Goal: Transaction & Acquisition: Purchase product/service

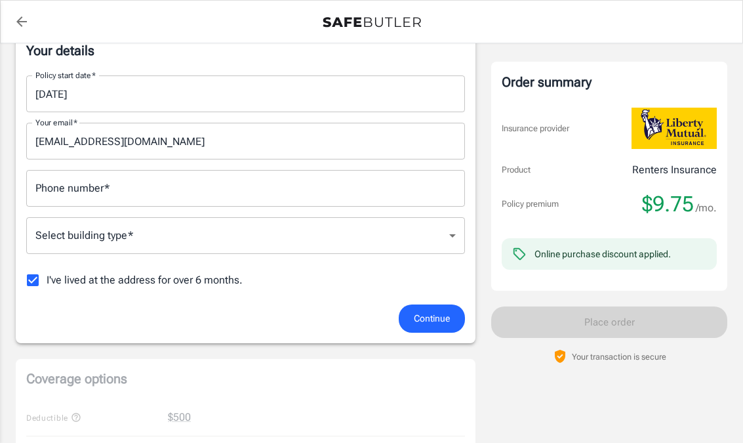
scroll to position [231, 0]
click at [89, 249] on body "Policy premium $ 9.75 /mo Liberty Mutual Renters Insurance [STREET_ADDRESS] You…" at bounding box center [371, 437] width 743 height 1336
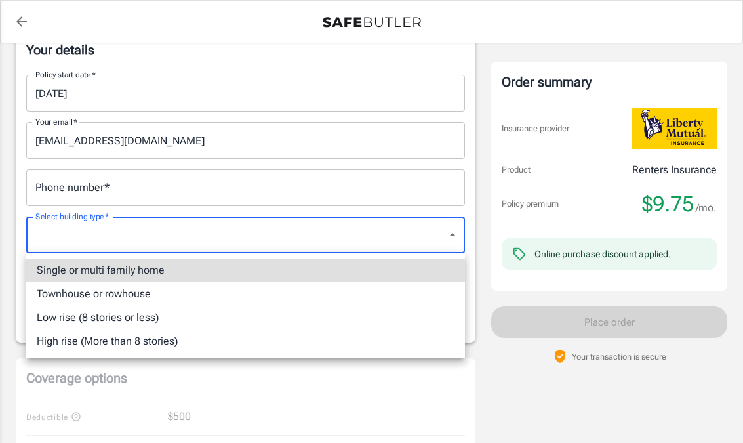
click at [49, 276] on li "Single or multi family home" at bounding box center [245, 270] width 439 height 24
type input "singlefamily"
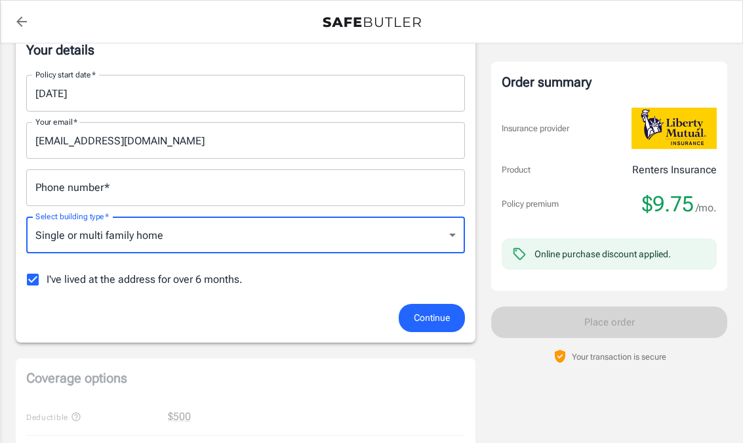
click at [54, 182] on div "Phone number   * Phone number   *" at bounding box center [245, 187] width 439 height 37
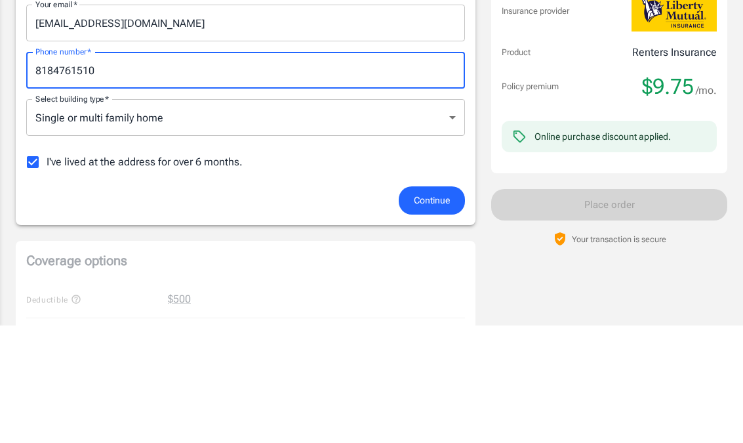
type input "8184761510"
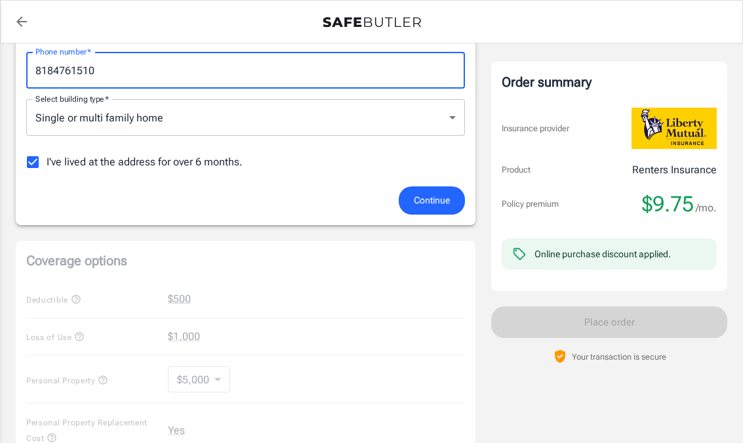
click at [313, 190] on div "Continue" at bounding box center [245, 200] width 455 height 28
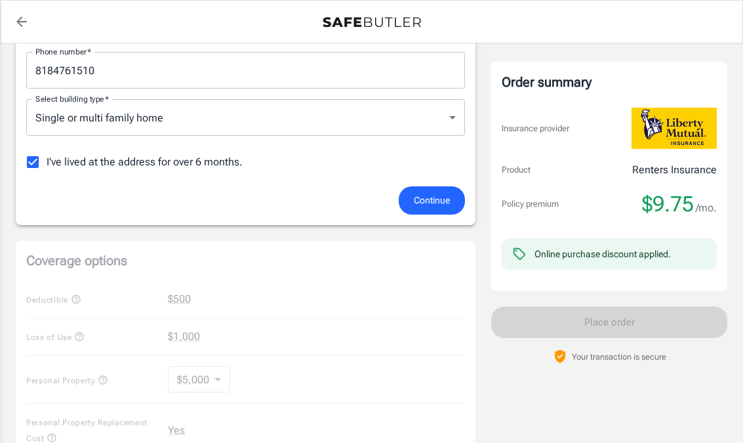
click at [446, 193] on span "Continue" at bounding box center [432, 200] width 36 height 16
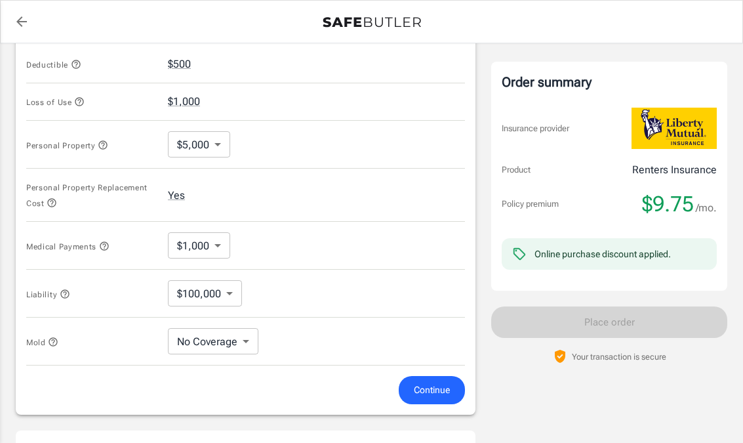
scroll to position [549, 0]
click at [221, 140] on body "Policy premium $ 9.75 /mo Liberty Mutual Renters Insurance [STREET_ADDRESS] You…" at bounding box center [371, 101] width 743 height 1300
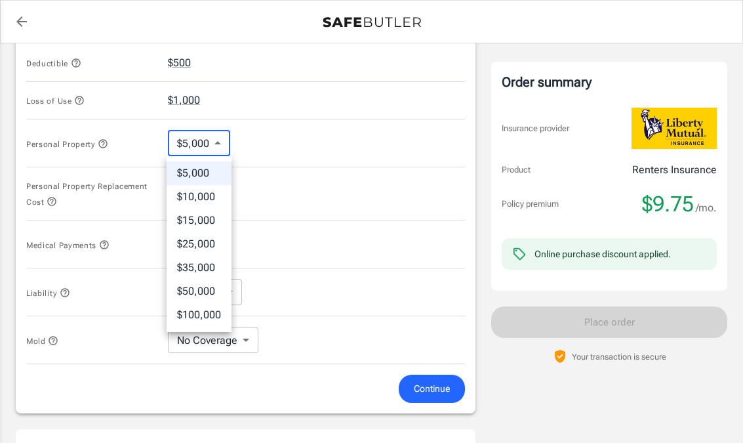
click at [218, 192] on li "$10,000" at bounding box center [199, 197] width 65 height 24
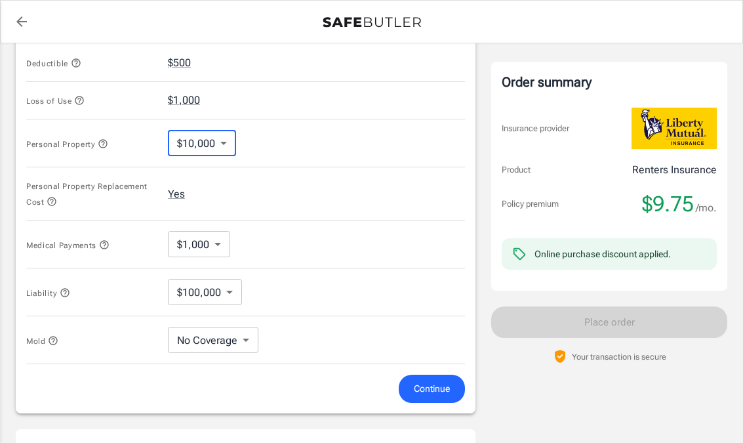
type input "10000"
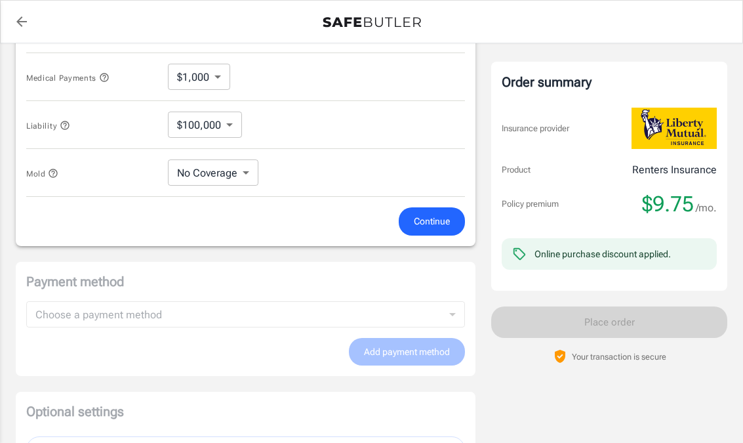
scroll to position [723, 0]
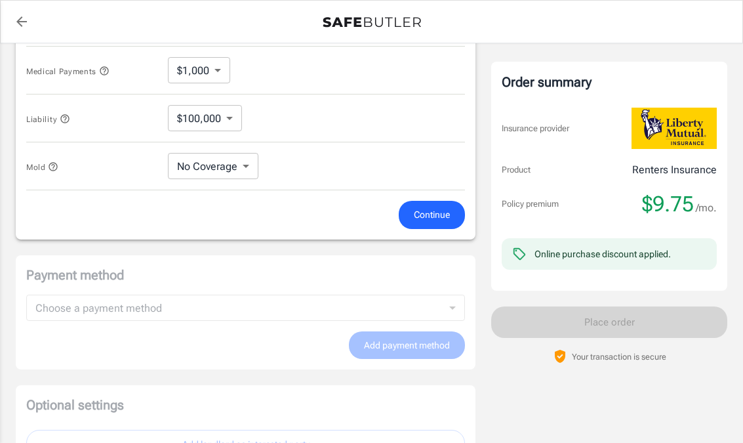
click at [432, 207] on span "Continue" at bounding box center [432, 215] width 36 height 16
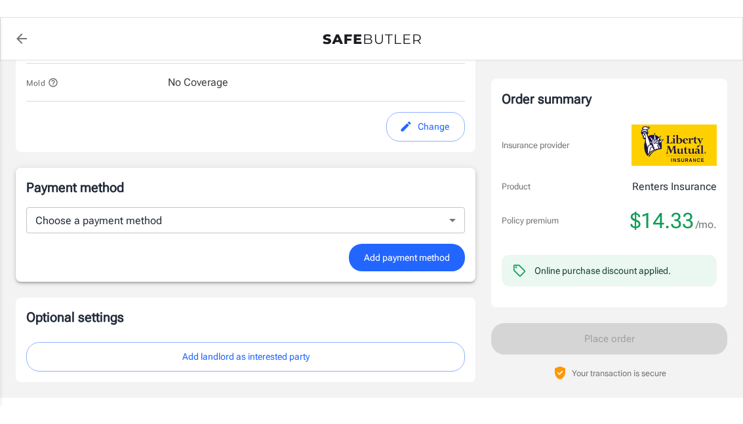
scroll to position [787, 0]
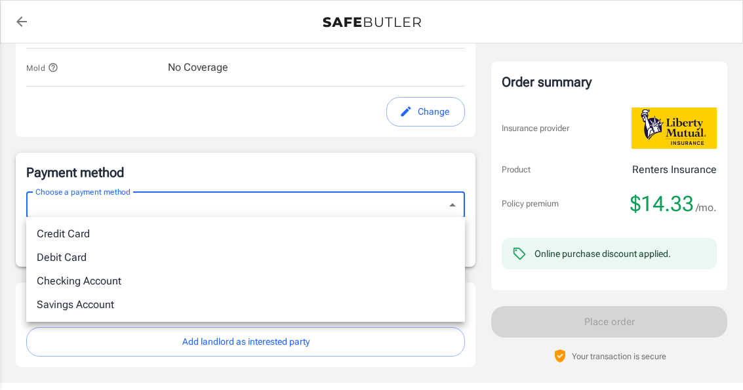
click at [57, 227] on li "Credit Card" at bounding box center [245, 234] width 439 height 24
type input "credit"
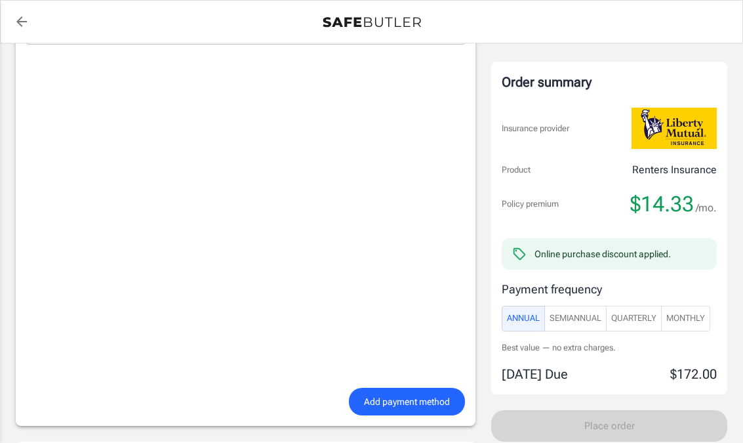
scroll to position [962, 0]
click at [690, 316] on span "Monthly" at bounding box center [686, 318] width 39 height 15
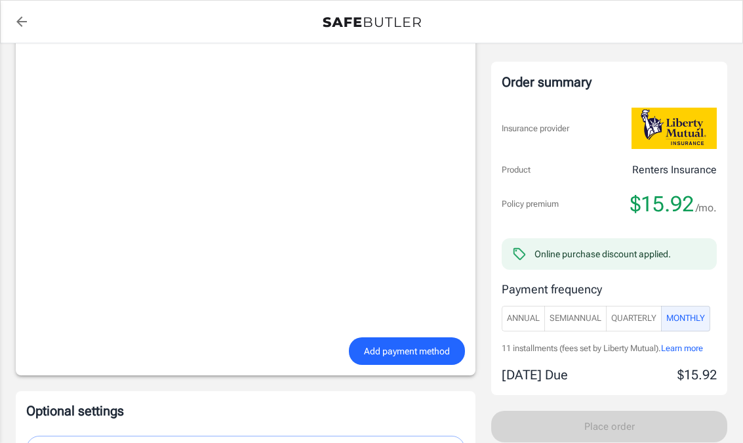
scroll to position [1012, 0]
click at [580, 318] on span "SemiAnnual" at bounding box center [576, 318] width 52 height 15
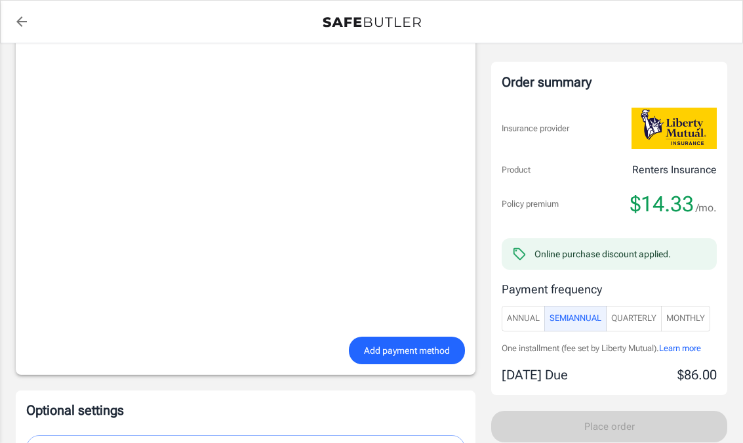
click at [634, 320] on span "Quarterly" at bounding box center [633, 318] width 45 height 15
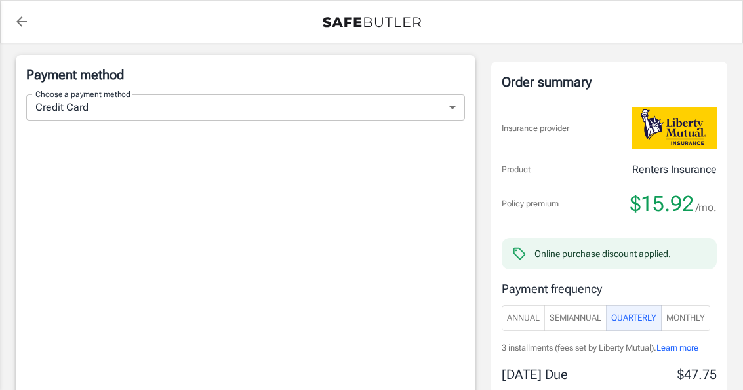
scroll to position [800, 0]
